Goal: Task Accomplishment & Management: Manage account settings

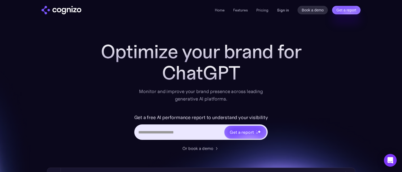
click at [283, 11] on link "Sign in" at bounding box center [283, 10] width 12 height 6
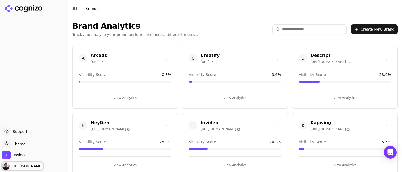
click at [28, 167] on span "[PERSON_NAME]" at bounding box center [27, 166] width 31 height 5
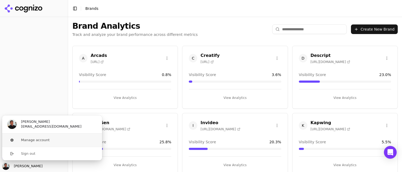
click at [34, 137] on button "Manage account" at bounding box center [52, 139] width 100 height 13
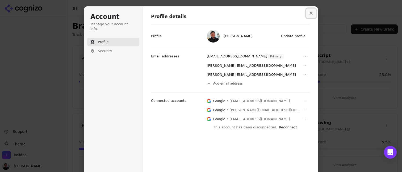
click at [311, 12] on icon "Close modal" at bounding box center [310, 13] width 3 height 3
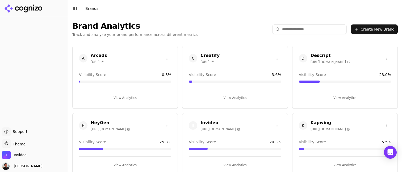
click at [96, 12] on div "Toggle Sidebar Brands" at bounding box center [85, 8] width 35 height 7
click at [94, 9] on span "Brands" at bounding box center [91, 8] width 13 height 4
